Goal: Information Seeking & Learning: Check status

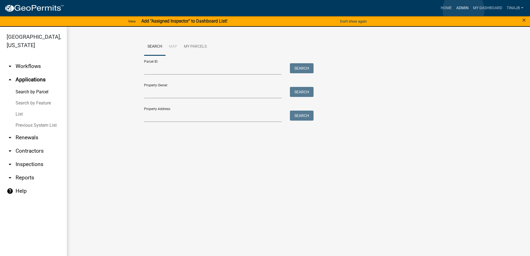
click at [464, 10] on link "Admin" at bounding box center [462, 8] width 17 height 11
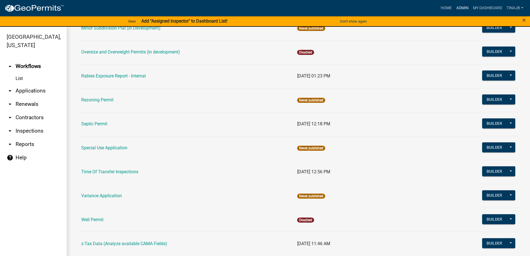
scroll to position [315, 0]
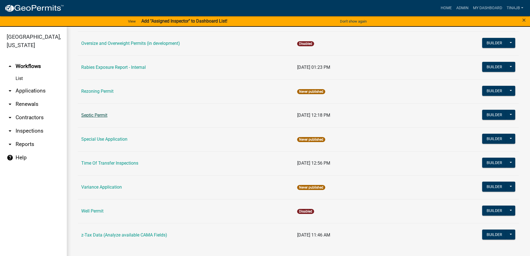
click at [98, 117] on link "Septic Permit" at bounding box center [94, 114] width 26 height 5
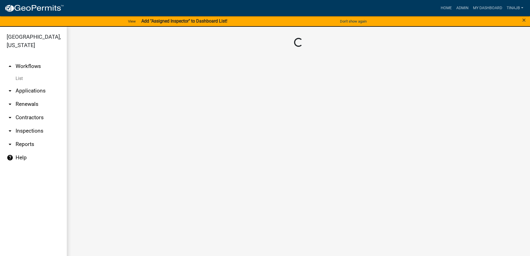
click at [98, 117] on main "Loading..." at bounding box center [299, 145] width 464 height 236
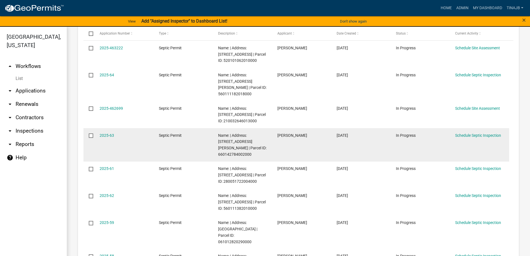
scroll to position [111, 0]
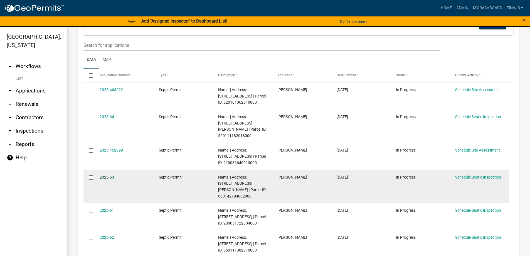
click at [110, 179] on link "2025-63" at bounding box center [107, 177] width 14 height 4
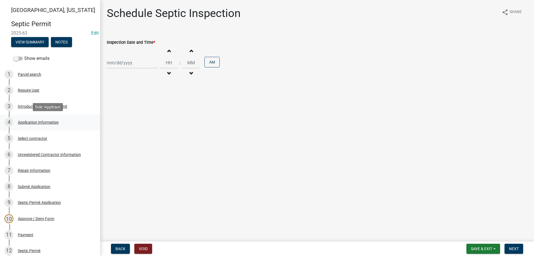
click at [42, 120] on div "Application Information" at bounding box center [38, 122] width 41 height 4
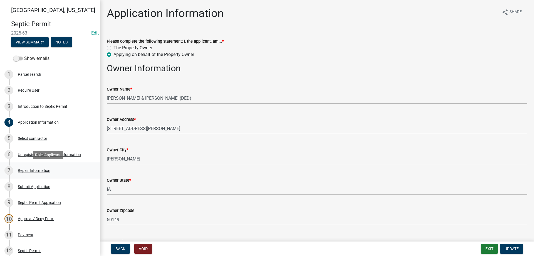
click at [36, 170] on div "Repair Information" at bounding box center [34, 170] width 33 height 4
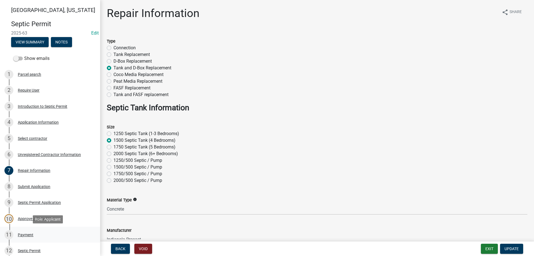
click at [28, 234] on div "Payment" at bounding box center [26, 235] width 16 height 4
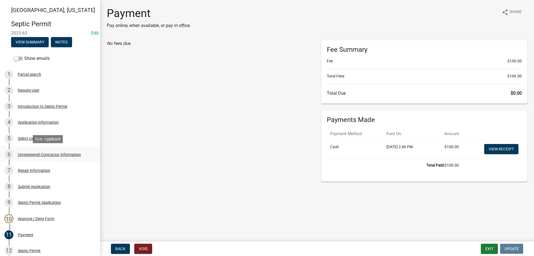
click at [43, 154] on div "Unregistered Contractor Information" at bounding box center [49, 155] width 63 height 4
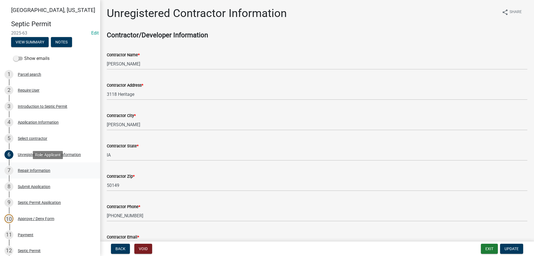
click at [34, 172] on div "Repair Information" at bounding box center [34, 170] width 33 height 4
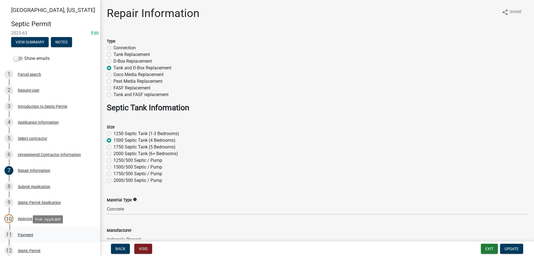
click at [31, 233] on div "Payment" at bounding box center [26, 235] width 16 height 4
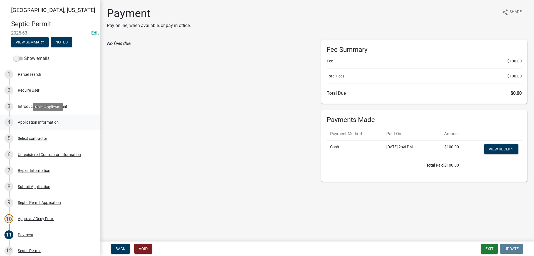
click at [43, 121] on div "Application Information" at bounding box center [38, 122] width 41 height 4
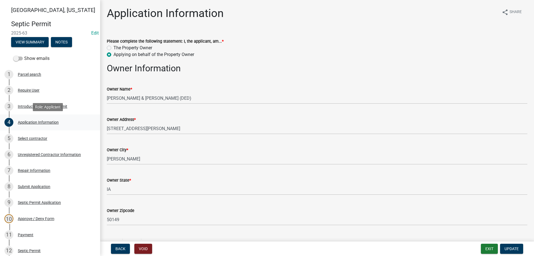
click at [38, 123] on div "Application Information" at bounding box center [38, 122] width 41 height 4
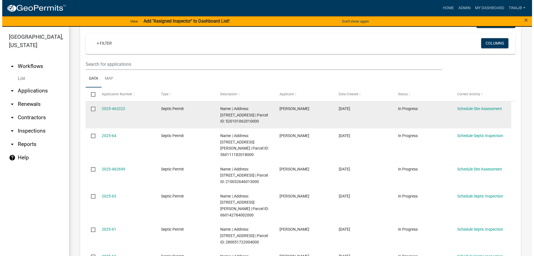
scroll to position [111, 0]
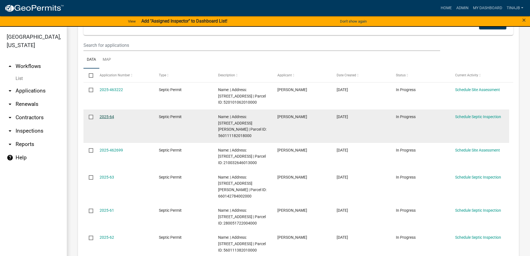
click at [103, 119] on link "2025-64" at bounding box center [107, 116] width 14 height 4
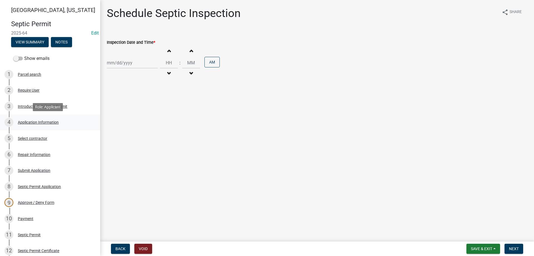
click at [41, 124] on div "Application Information" at bounding box center [38, 122] width 41 height 4
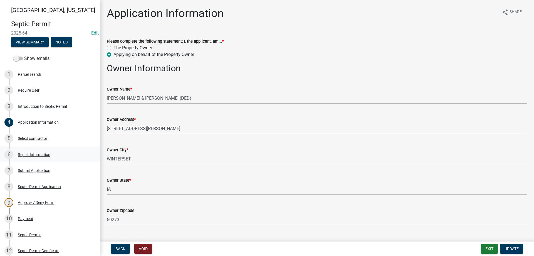
click at [38, 155] on div "Repair Information" at bounding box center [34, 155] width 33 height 4
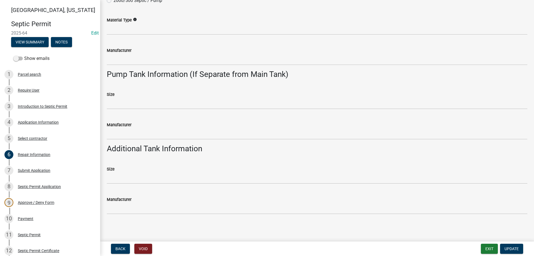
scroll to position [181, 0]
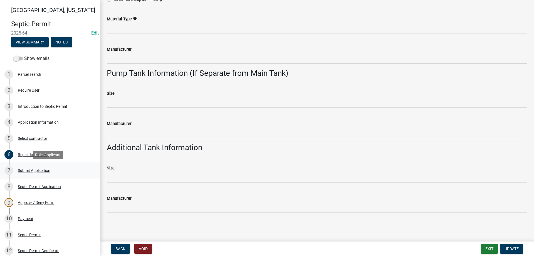
click at [42, 170] on div "Submit Application" at bounding box center [34, 170] width 33 height 4
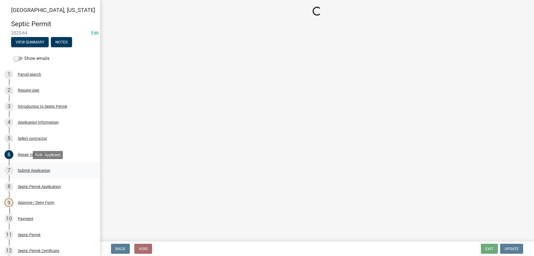
scroll to position [0, 0]
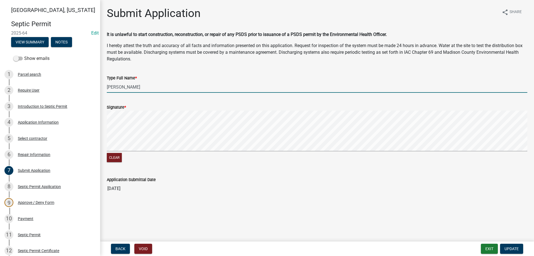
click at [141, 89] on input "[PERSON_NAME]" at bounding box center [317, 86] width 421 height 11
type input "[PERSON_NAME]"
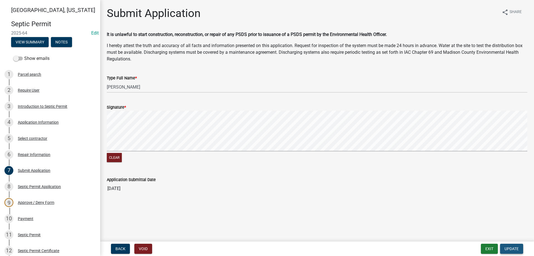
click at [511, 247] on span "Update" at bounding box center [512, 248] width 14 height 4
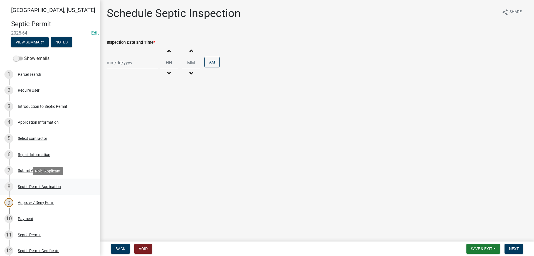
click at [36, 186] on div "Septic Permit Application" at bounding box center [39, 187] width 43 height 4
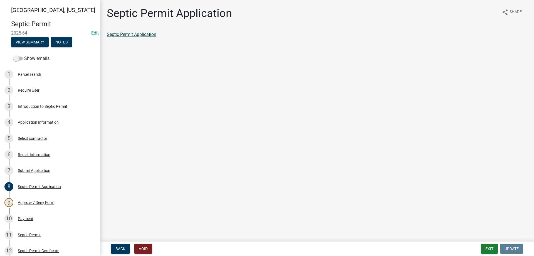
click at [127, 35] on link "Septic Permit Application" at bounding box center [132, 34] width 50 height 5
click at [49, 202] on div "Approve / Deny Form" at bounding box center [36, 202] width 36 height 4
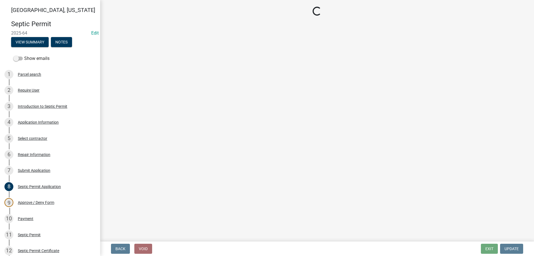
select select "3be61473-cefd-48e3-9f4b-d6d99b6a9b66"
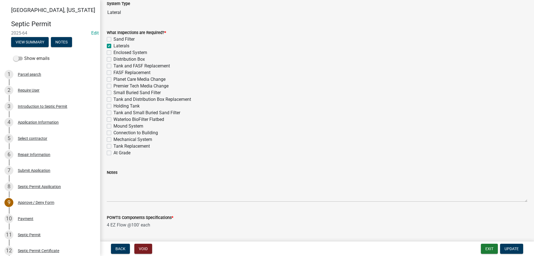
scroll to position [278, 0]
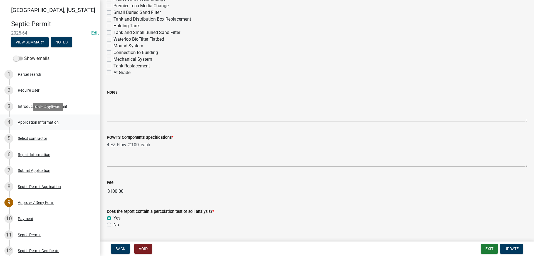
click at [36, 121] on div "Application Information" at bounding box center [38, 122] width 41 height 4
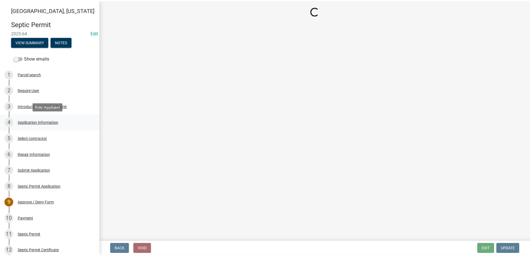
scroll to position [0, 0]
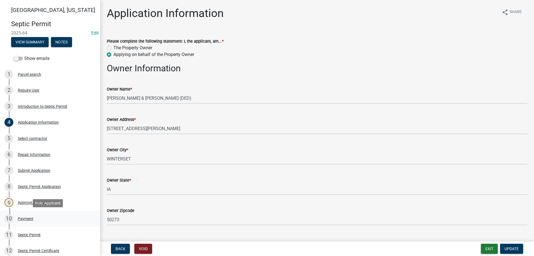
click at [30, 217] on div "Payment" at bounding box center [26, 219] width 16 height 4
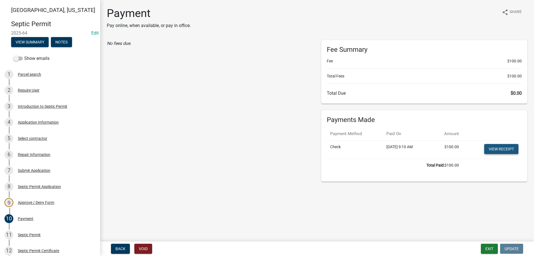
click at [496, 149] on link "View receipt" at bounding box center [502, 149] width 34 height 10
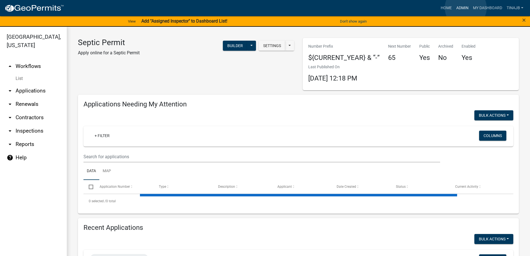
click at [466, 8] on link "Admin" at bounding box center [462, 8] width 17 height 11
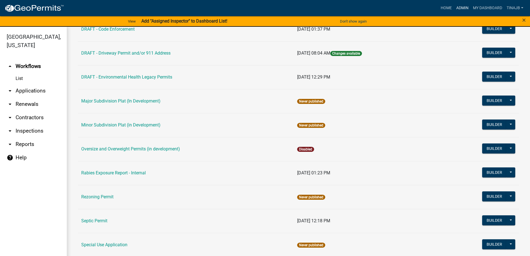
scroll to position [306, 0]
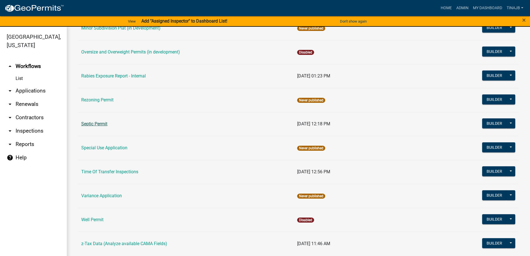
click at [92, 126] on link "Septic Permit" at bounding box center [94, 123] width 26 height 5
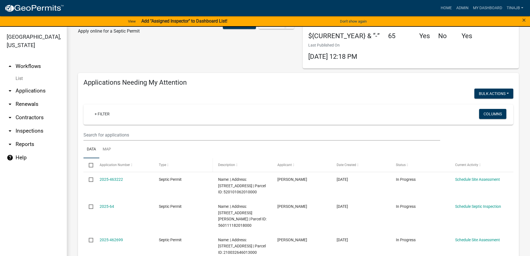
scroll to position [56, 0]
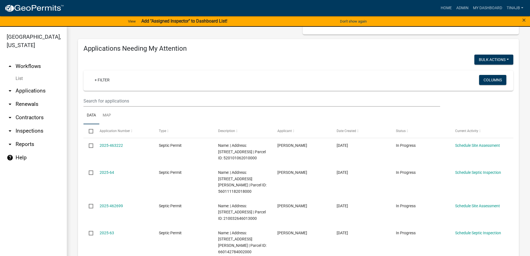
click at [40, 84] on link "arrow_drop_down Applications" at bounding box center [33, 90] width 67 height 13
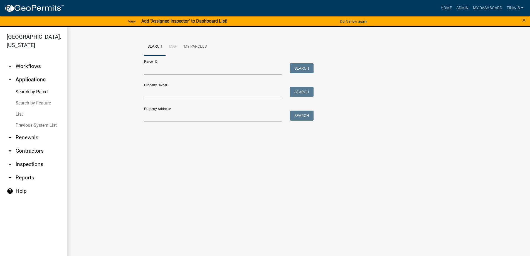
click at [159, 122] on div "Search Map My Parcels Parcel ID: Search Property Owner: Search Property Address…" at bounding box center [298, 82] width 317 height 89
click at [160, 117] on input "Property Address:" at bounding box center [213, 116] width 138 height 11
type input "1707"
click at [307, 113] on button "Search" at bounding box center [302, 116] width 24 height 10
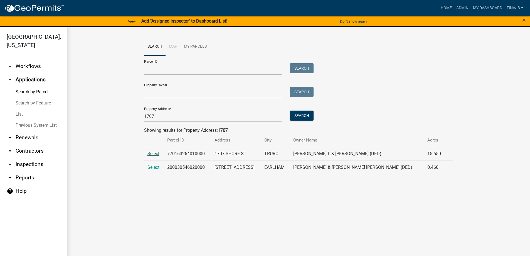
click at [151, 152] on span "Select" at bounding box center [154, 153] width 12 height 5
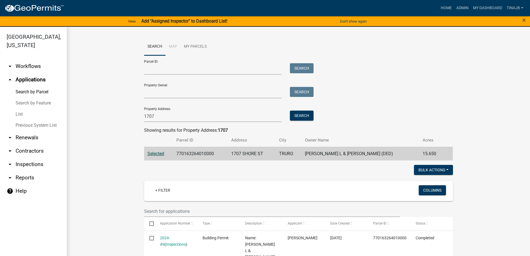
scroll to position [84, 0]
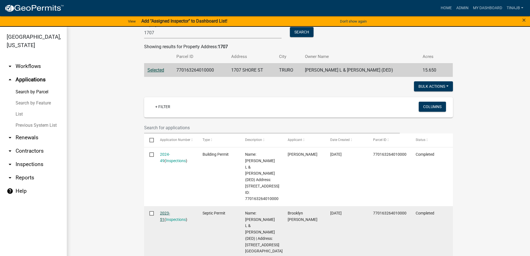
click at [162, 211] on link "2023-51" at bounding box center [165, 216] width 10 height 11
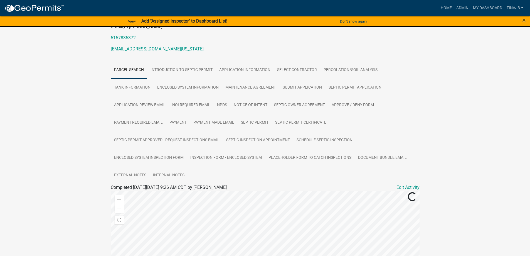
scroll to position [56, 0]
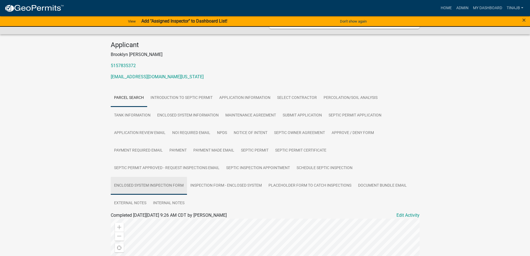
click at [165, 177] on link "Enclosed System Inspection Form" at bounding box center [149, 186] width 76 height 18
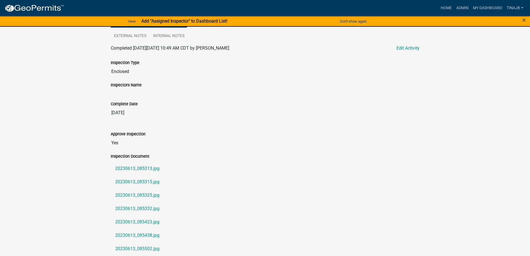
scroll to position [334, 0]
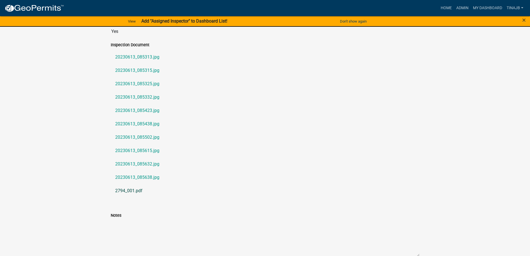
click at [125, 184] on link "2794_001.pdf" at bounding box center [265, 190] width 309 height 13
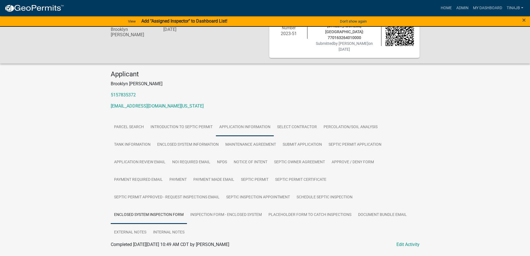
scroll to position [0, 0]
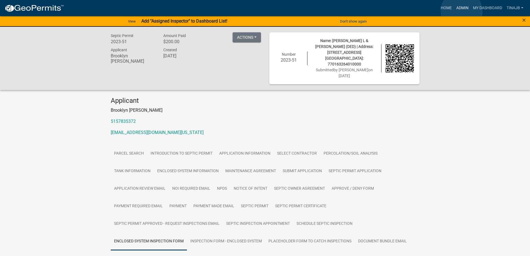
click at [462, 11] on link "Admin" at bounding box center [462, 8] width 17 height 11
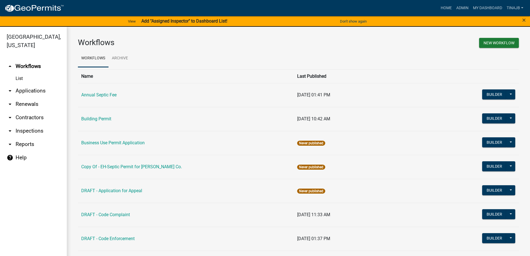
click at [27, 84] on link "arrow_drop_down Applications" at bounding box center [33, 90] width 67 height 13
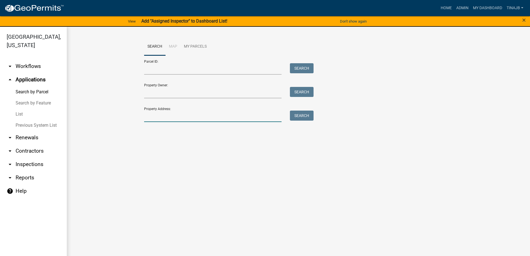
click at [162, 118] on input "Property Address:" at bounding box center [213, 116] width 138 height 11
type input "1402"
click at [296, 114] on button "Search" at bounding box center [302, 116] width 24 height 10
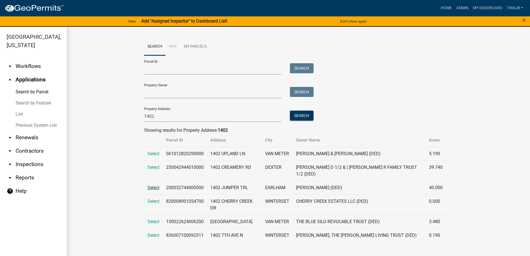
click at [151, 190] on span "Select" at bounding box center [154, 187] width 12 height 5
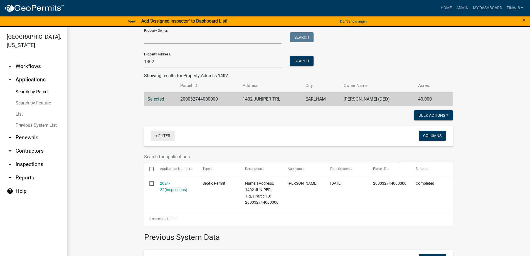
scroll to position [56, 0]
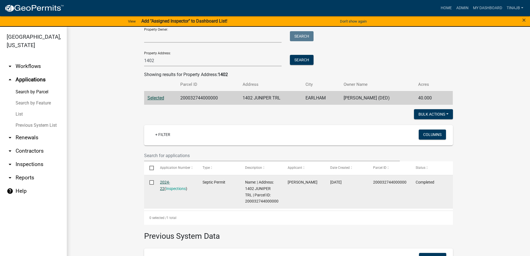
click at [160, 182] on link "2024-22" at bounding box center [165, 185] width 10 height 11
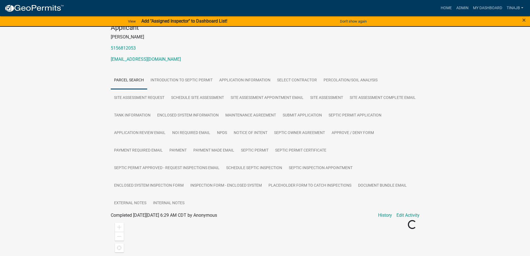
scroll to position [56, 0]
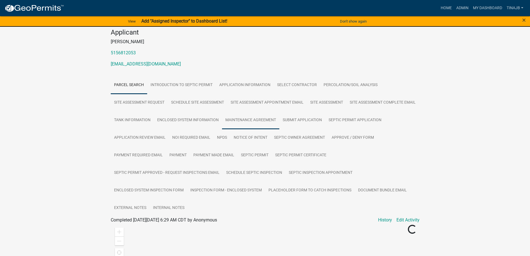
click at [279, 118] on link "Maintenance Agreement" at bounding box center [250, 120] width 57 height 18
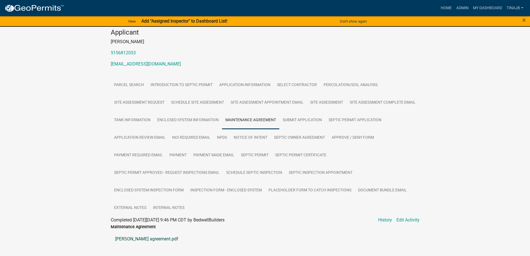
click at [143, 238] on link "[PERSON_NAME] agreement.pdf" at bounding box center [265, 238] width 309 height 13
click at [293, 85] on link "Select contractor" at bounding box center [297, 85] width 46 height 18
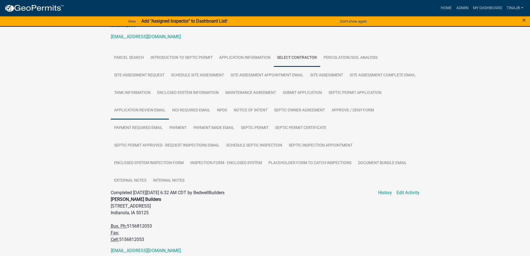
scroll to position [84, 0]
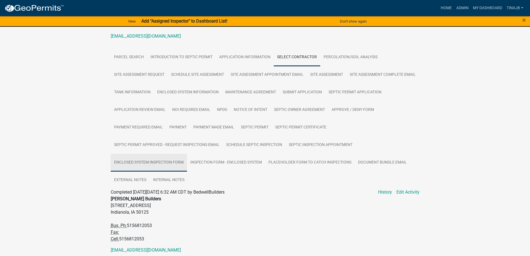
click at [173, 163] on link "Enclosed System Inspection Form" at bounding box center [149, 163] width 76 height 18
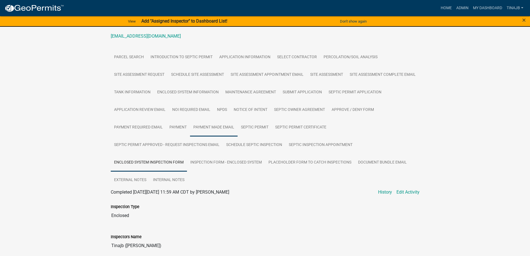
click at [238, 120] on link "Payment Made Email" at bounding box center [214, 128] width 48 height 18
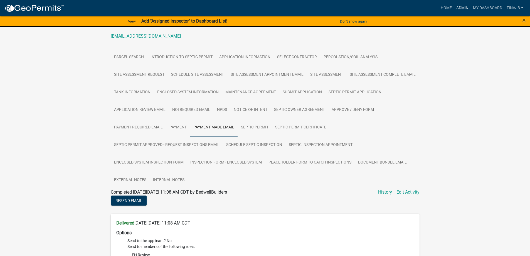
click at [458, 8] on link "Admin" at bounding box center [462, 8] width 17 height 11
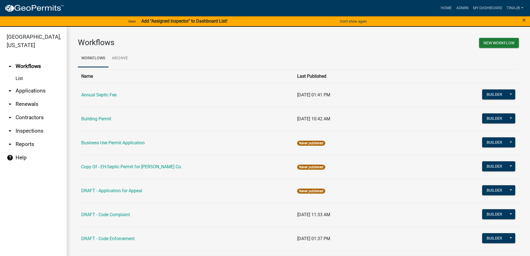
click at [37, 84] on link "arrow_drop_down Applications" at bounding box center [33, 90] width 67 height 13
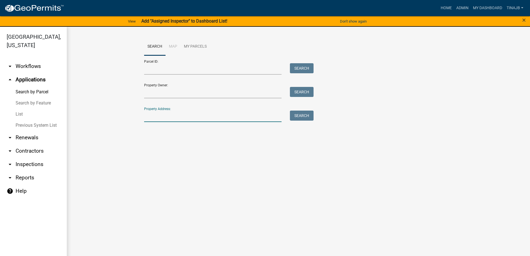
click at [162, 112] on input "Property Address:" at bounding box center [213, 116] width 138 height 11
click at [300, 117] on button "Search" at bounding box center [302, 116] width 24 height 10
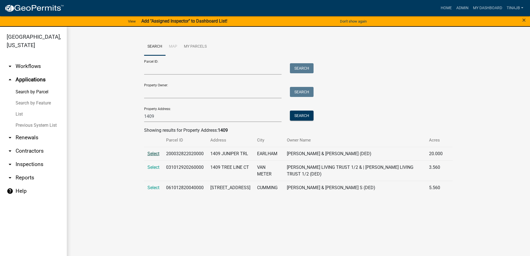
click at [151, 154] on span "Select" at bounding box center [154, 153] width 12 height 5
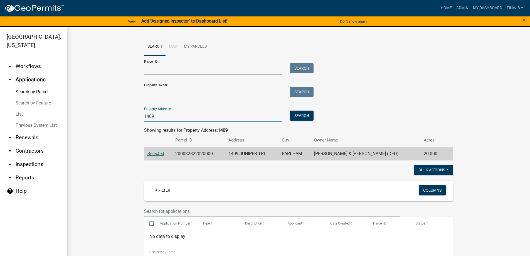
click at [154, 117] on input "1409" at bounding box center [213, 116] width 138 height 11
type input "1"
type input "1285"
click at [302, 115] on button "Search" at bounding box center [302, 116] width 24 height 10
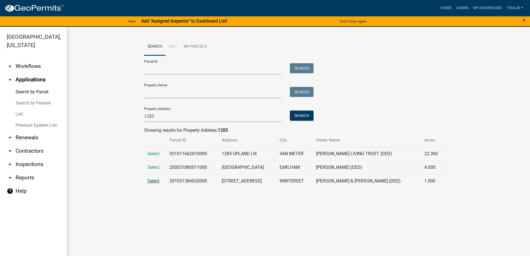
click at [154, 181] on span "Select" at bounding box center [154, 180] width 12 height 5
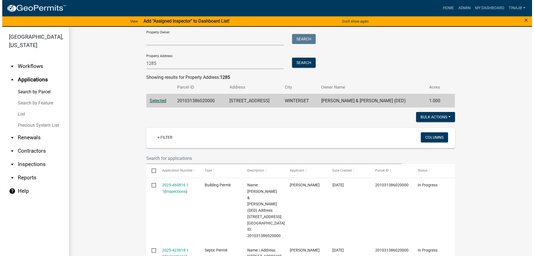
scroll to position [84, 0]
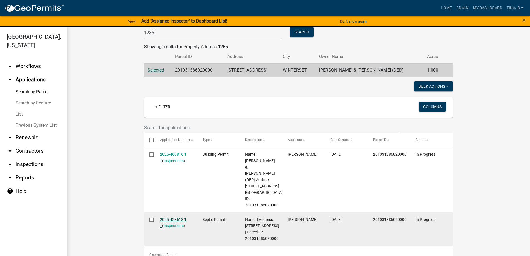
click at [175, 217] on link "2025-423618 1 1" at bounding box center [173, 222] width 26 height 11
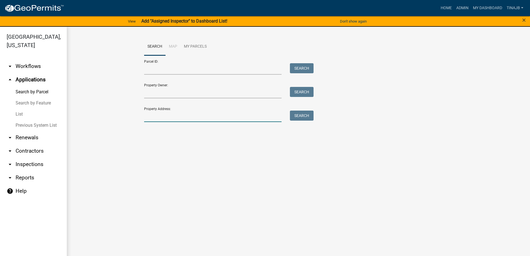
click at [162, 120] on input "Property Address:" at bounding box center [213, 116] width 138 height 11
type input "1285"
click at [305, 114] on button "Search" at bounding box center [302, 116] width 24 height 10
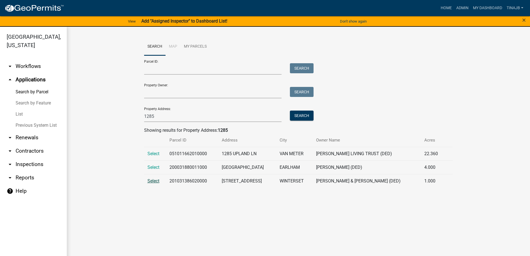
click at [149, 180] on span "Select" at bounding box center [154, 180] width 12 height 5
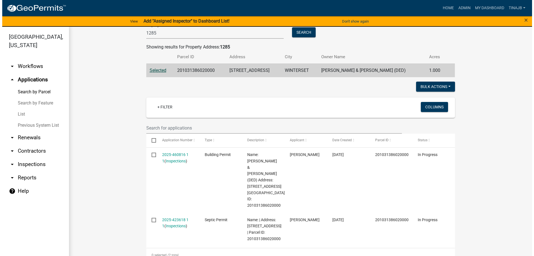
scroll to position [84, 0]
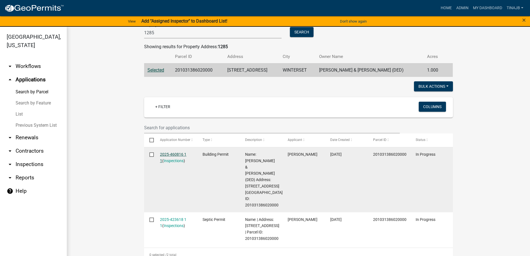
click at [171, 153] on link "2025-460816 1 1" at bounding box center [173, 157] width 26 height 11
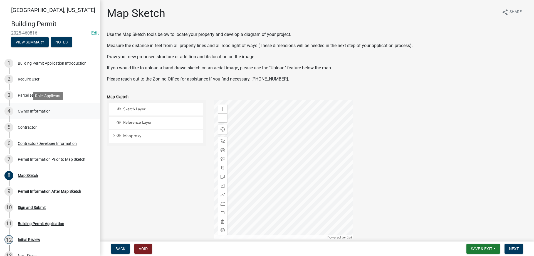
click at [31, 110] on div "Owner Information" at bounding box center [34, 111] width 33 height 4
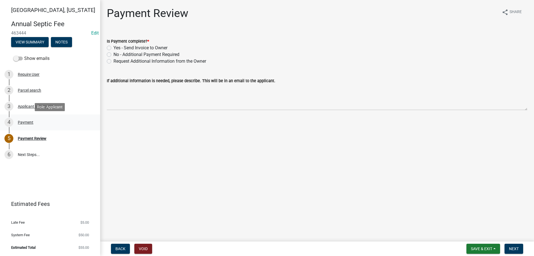
click at [28, 122] on div "Payment" at bounding box center [26, 122] width 16 height 4
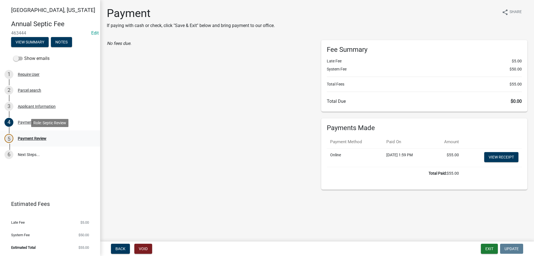
click at [25, 138] on div "Payment Review" at bounding box center [32, 138] width 29 height 4
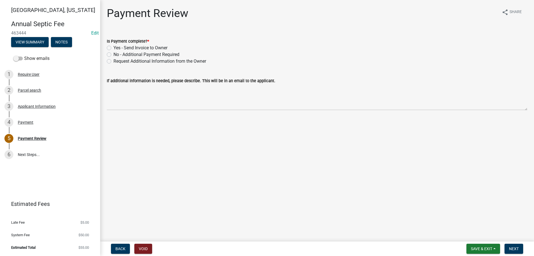
click at [114, 46] on label "Yes - Send Invoice to Owner" at bounding box center [141, 48] width 54 height 7
click at [114, 46] on input "Yes - Send Invoice to Owner" at bounding box center [116, 47] width 4 height 4
radio input "true"
click at [509, 246] on button "Next" at bounding box center [514, 249] width 19 height 10
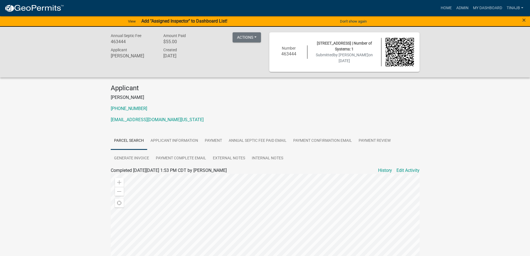
scroll to position [112, 0]
